Goal: Task Accomplishment & Management: Use online tool/utility

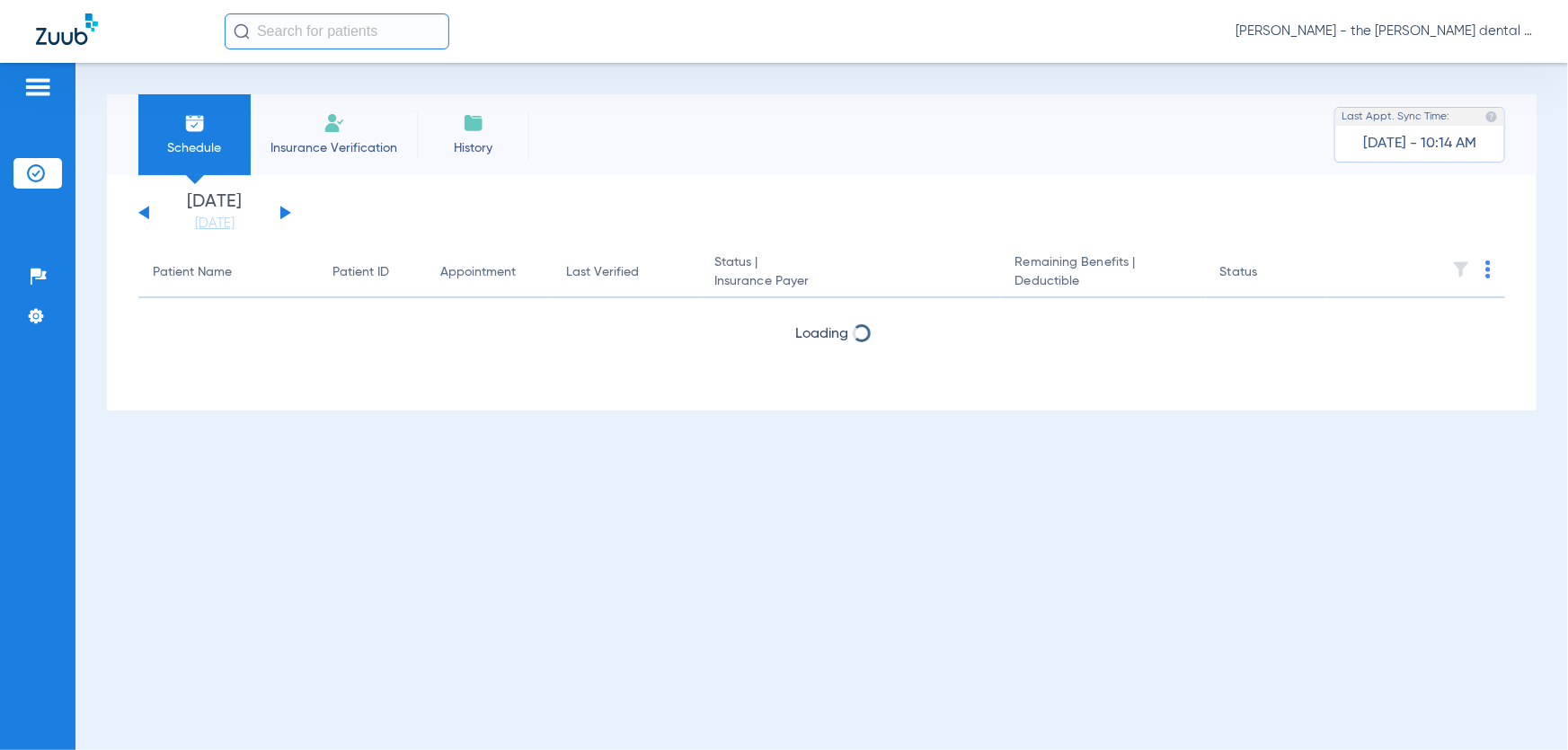
click at [284, 213] on button at bounding box center [285, 212] width 10 height 13
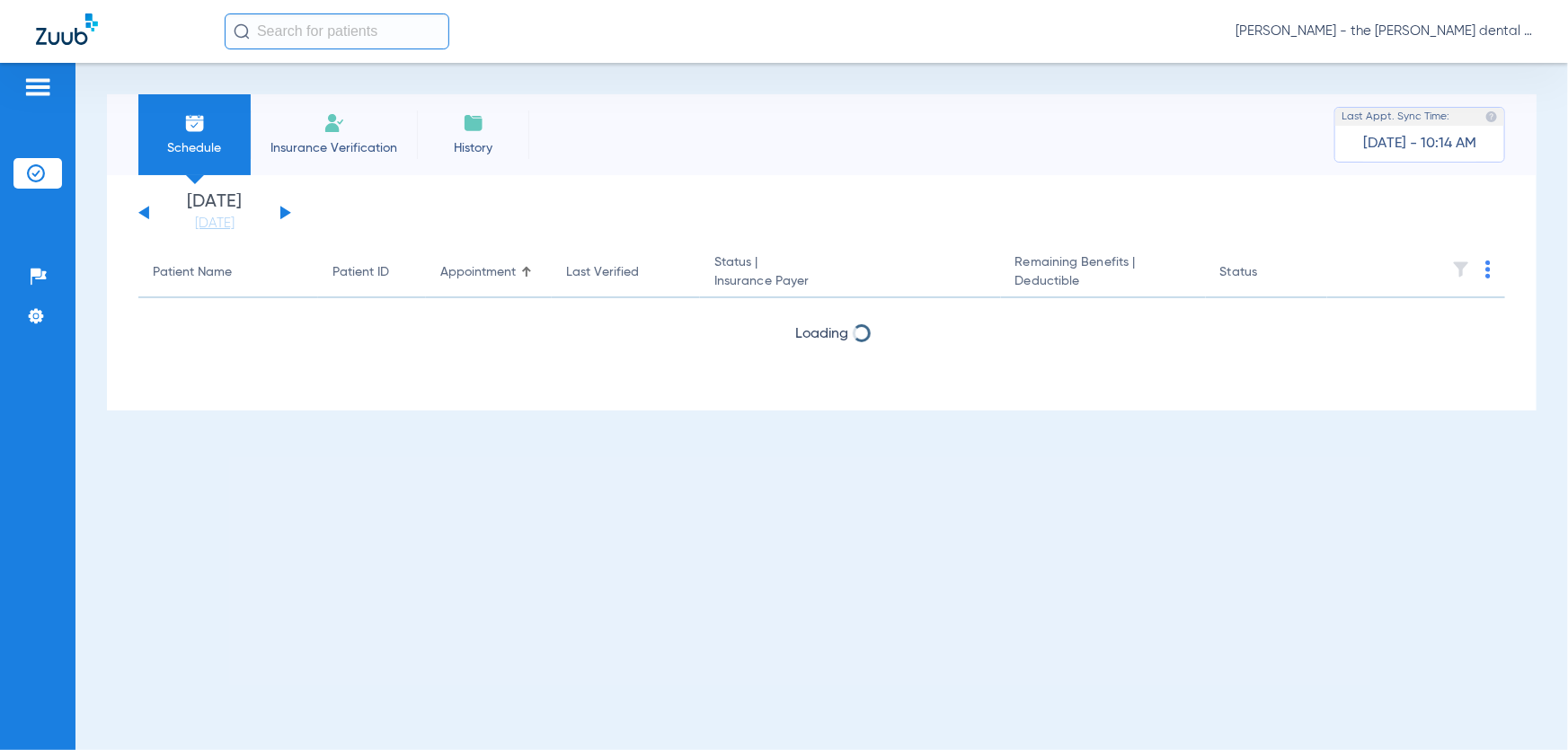
click at [284, 213] on button at bounding box center [285, 212] width 10 height 13
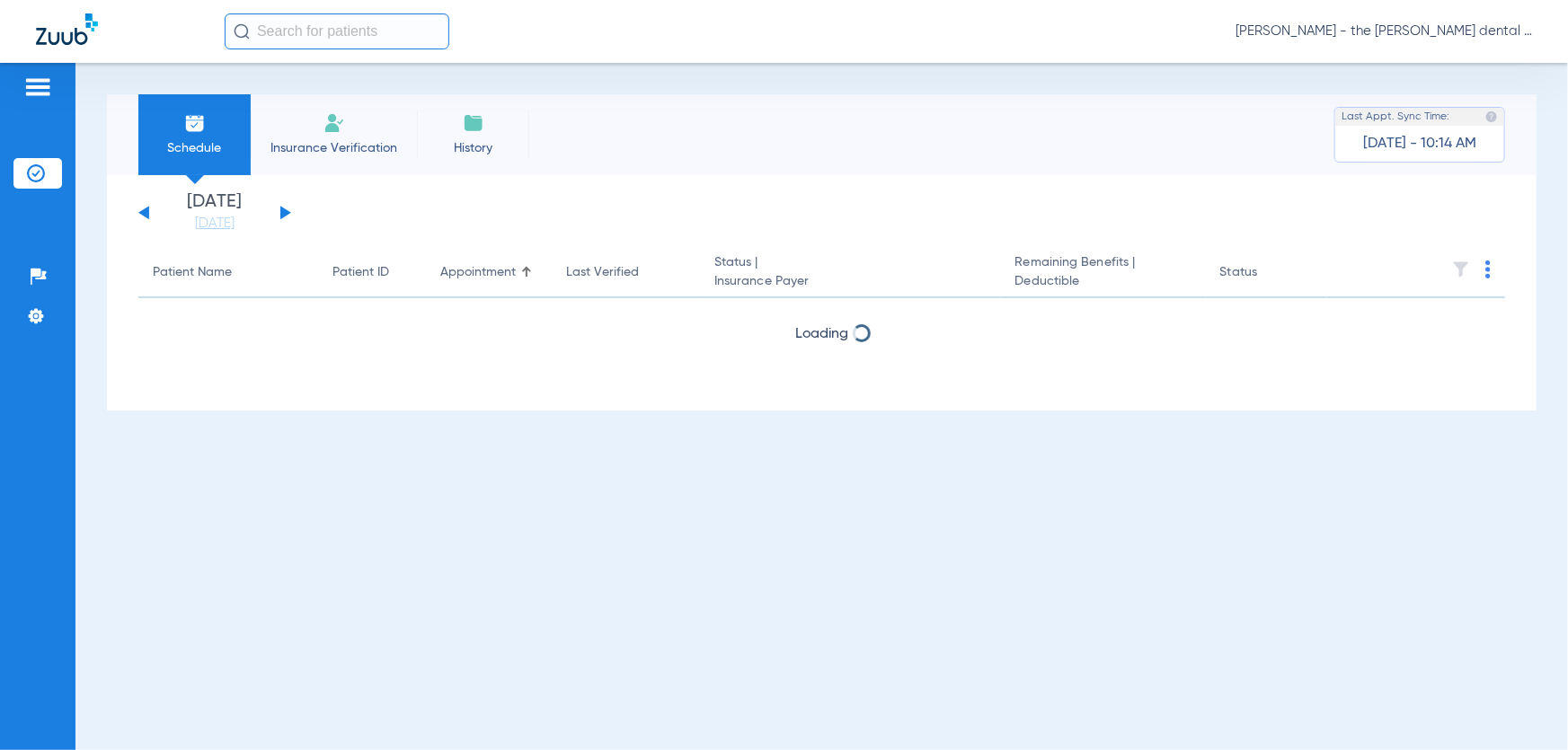
click at [284, 213] on button at bounding box center [285, 212] width 10 height 13
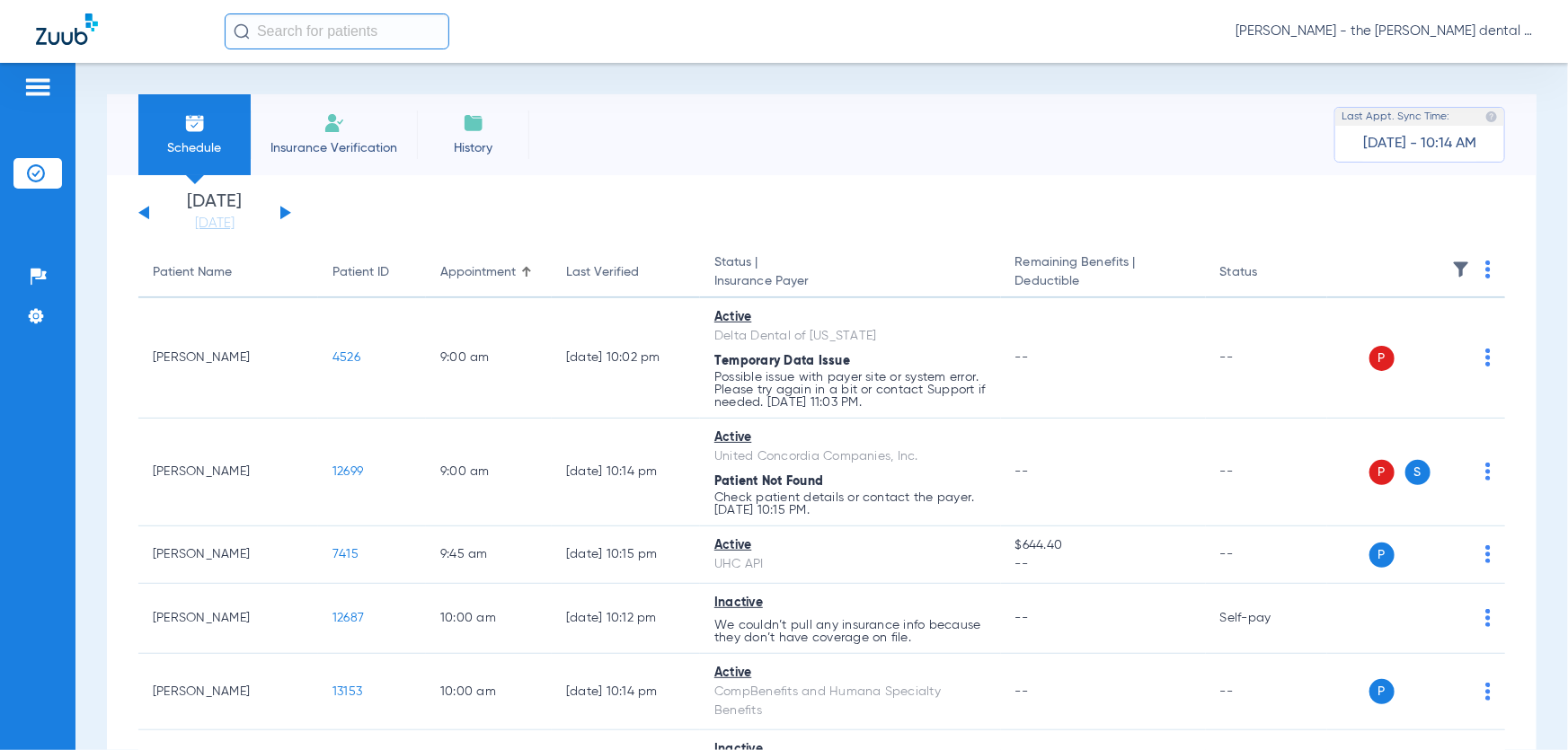
click at [1485, 267] on img at bounding box center [1488, 269] width 6 height 18
click at [1404, 377] on span "Verify All Primary" at bounding box center [1407, 377] width 112 height 12
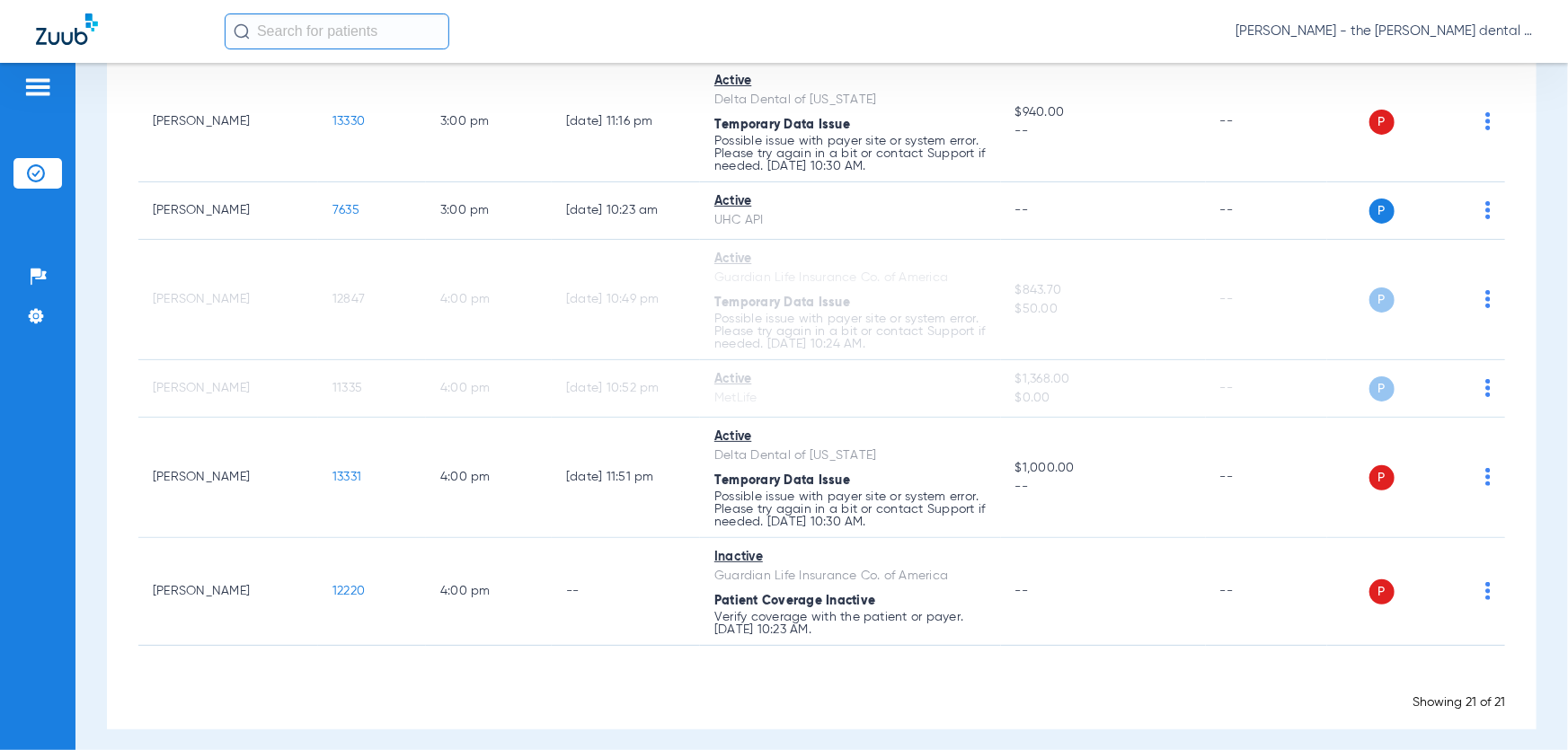
scroll to position [1476, 0]
